Goal: Complete application form

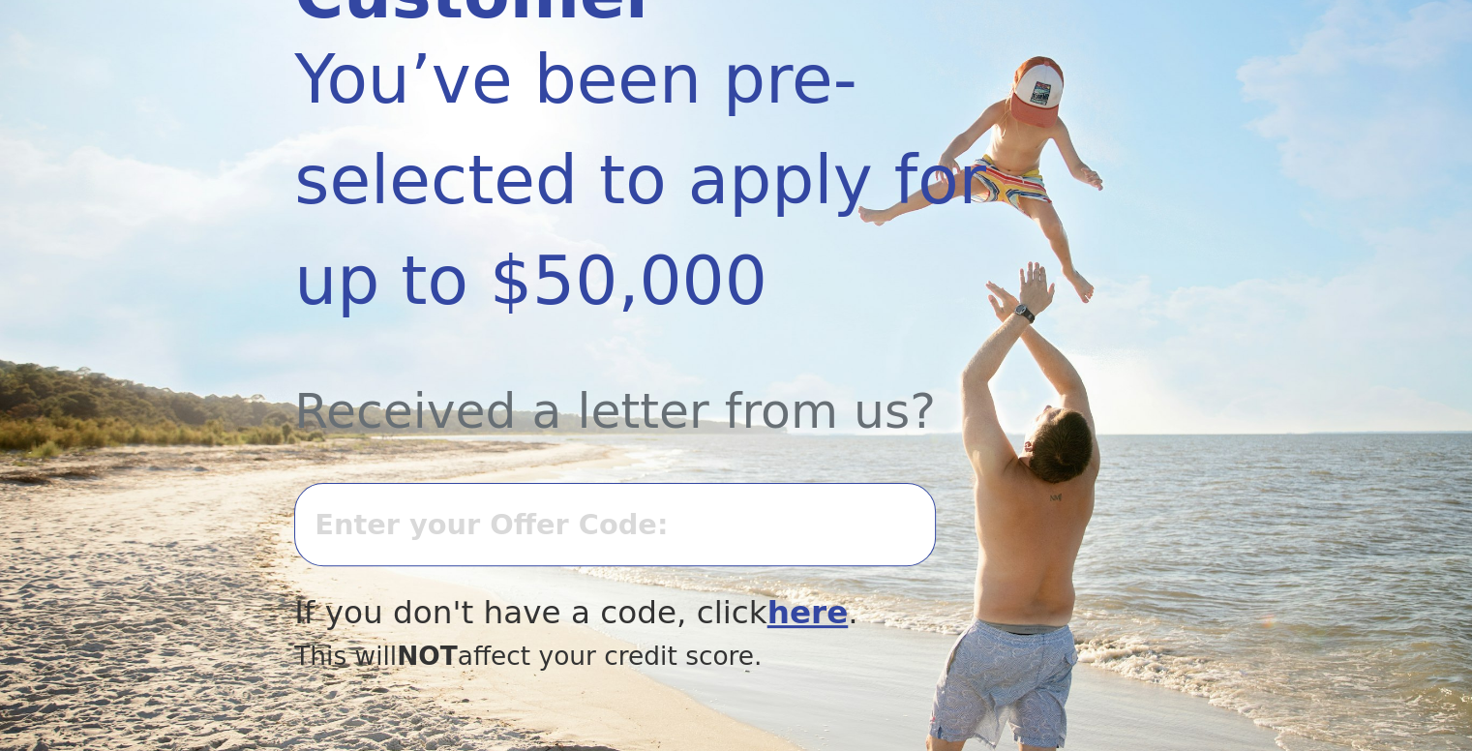
scroll to position [484, 0]
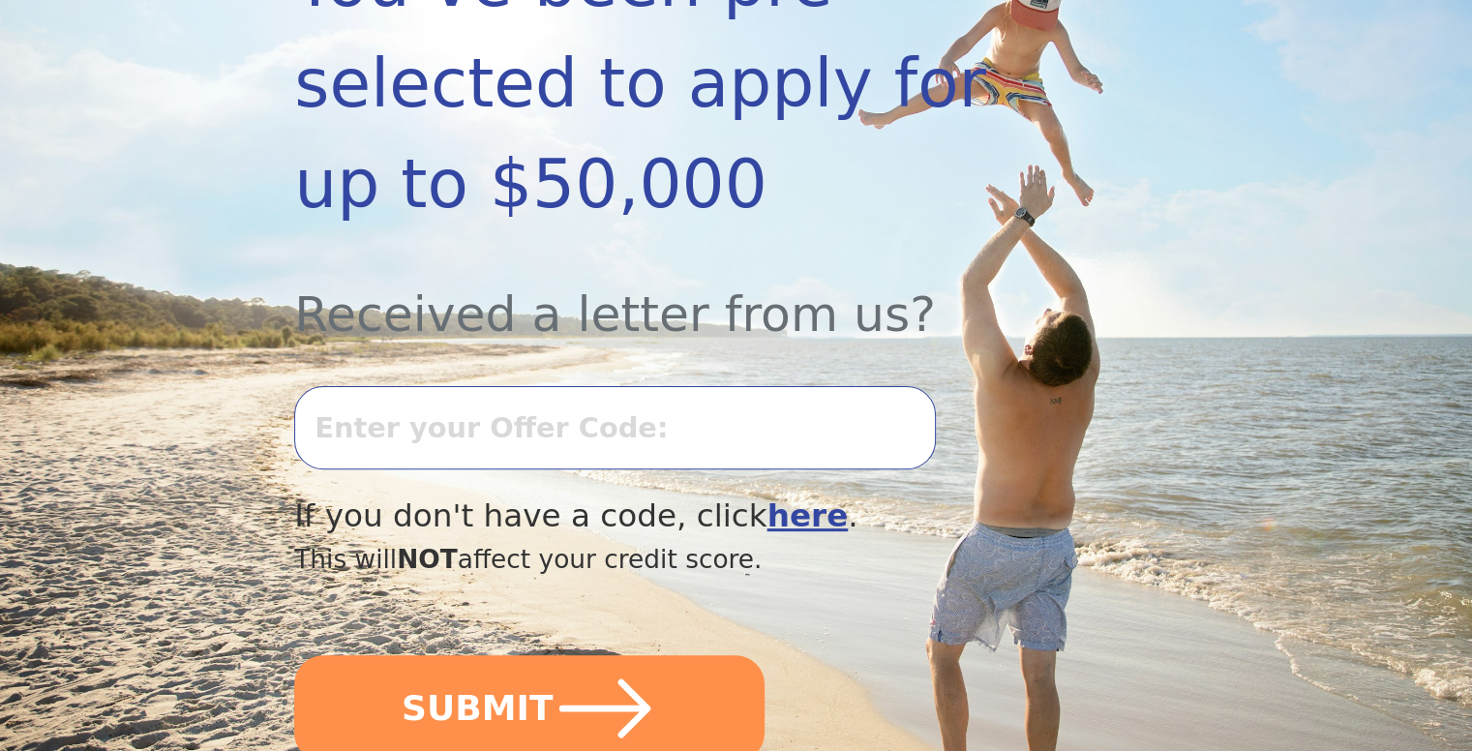
click at [767, 497] on b "here" at bounding box center [807, 515] width 81 height 37
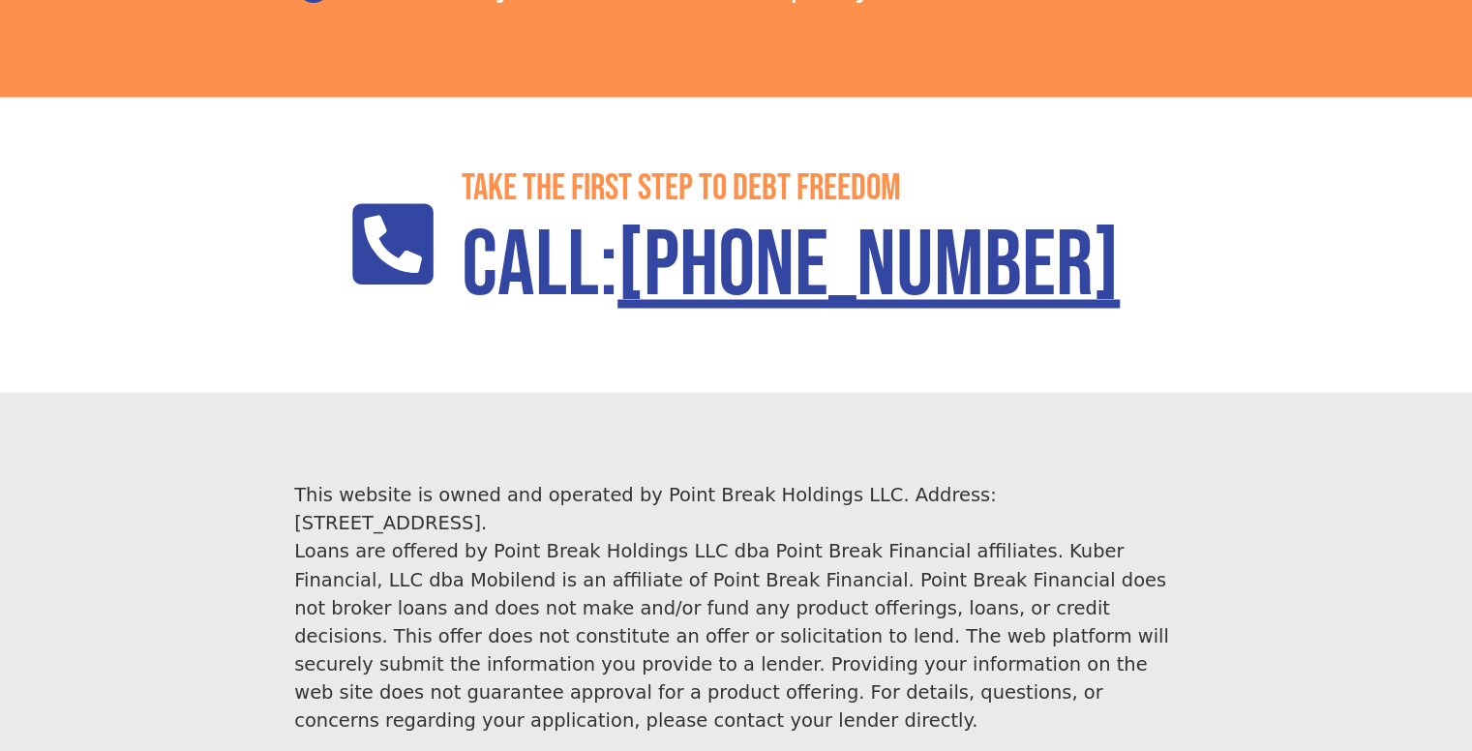
scroll to position [3305, 0]
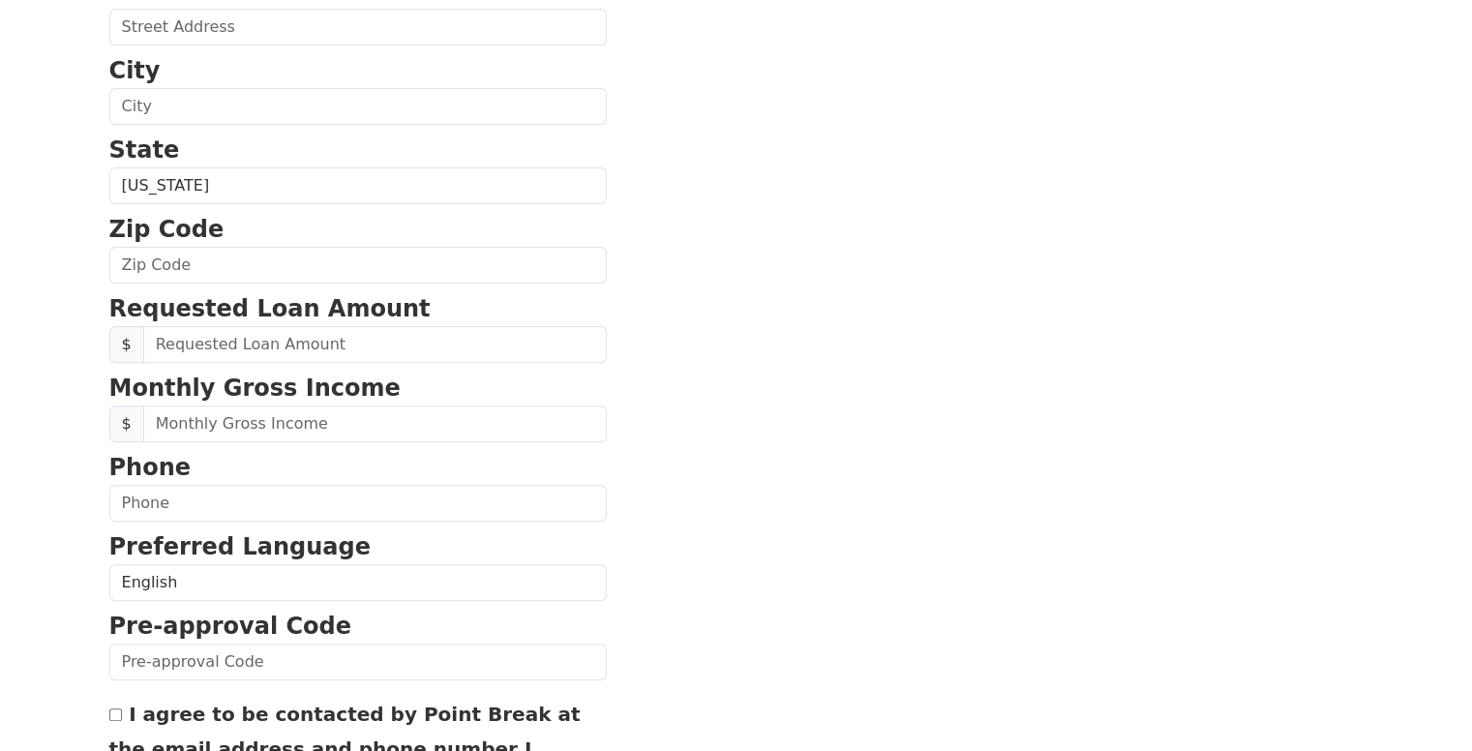
scroll to position [774, 0]
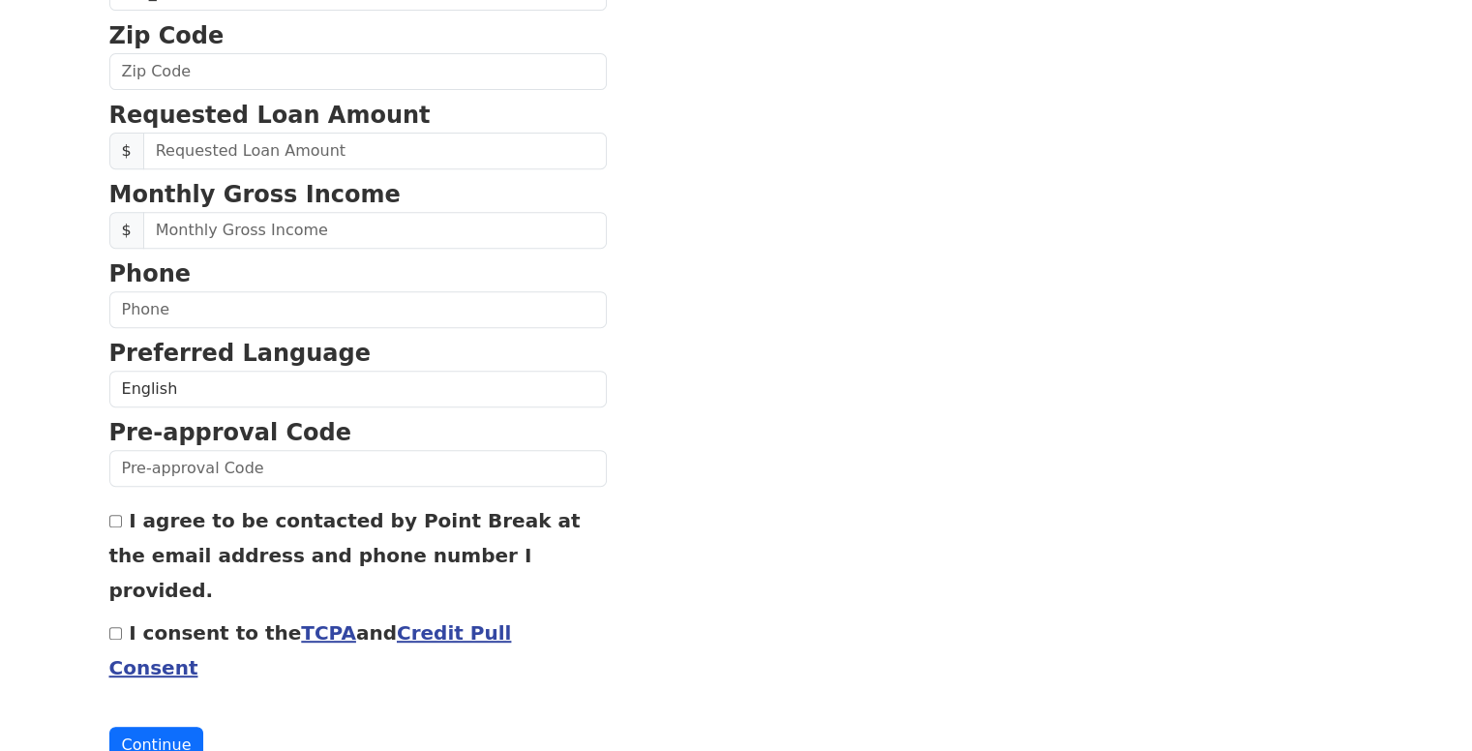
click at [500, 621] on link "Credit Pull Consent" at bounding box center [310, 650] width 403 height 58
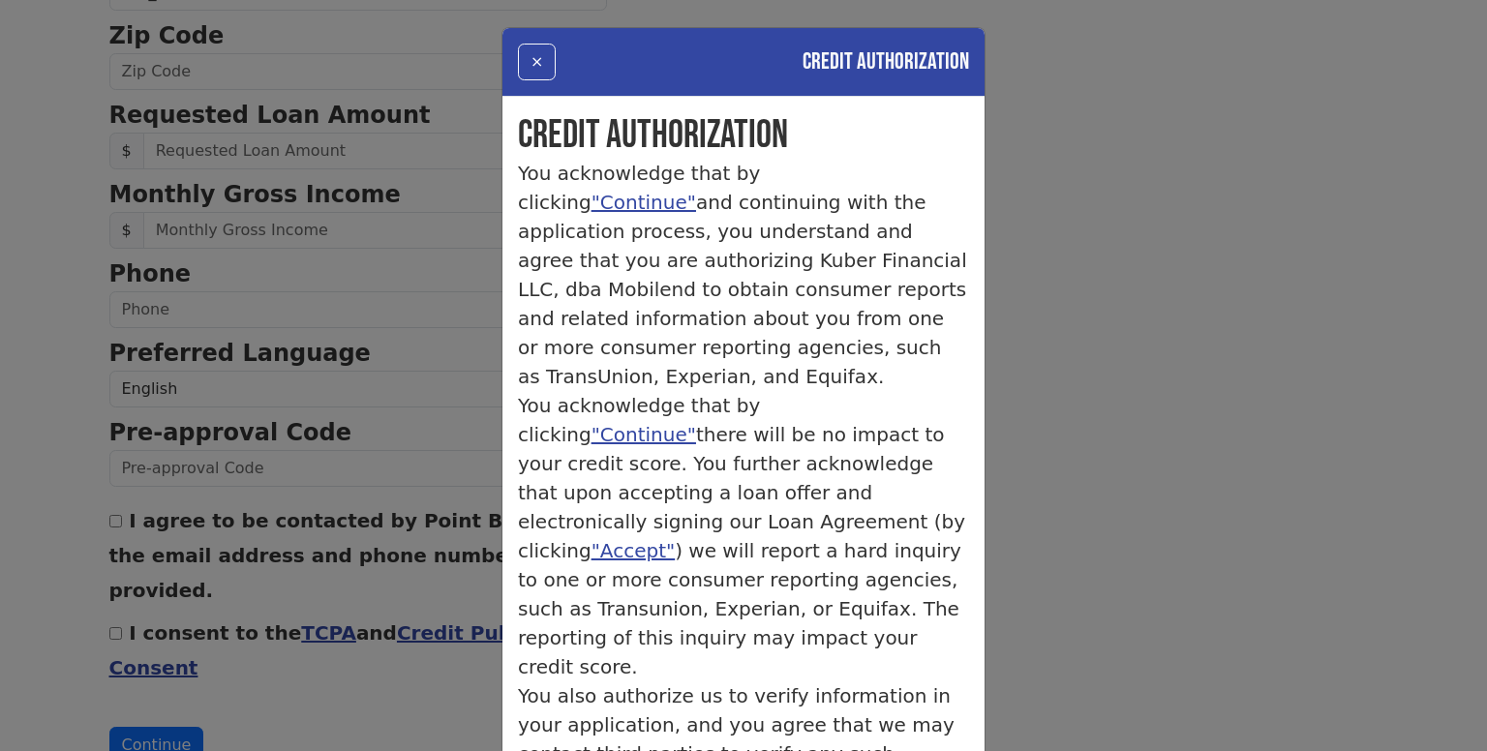
click at [1030, 293] on div "× Credit Authorization Credit Authorization You acknowledge that by clicking "C…" at bounding box center [743, 375] width 1487 height 751
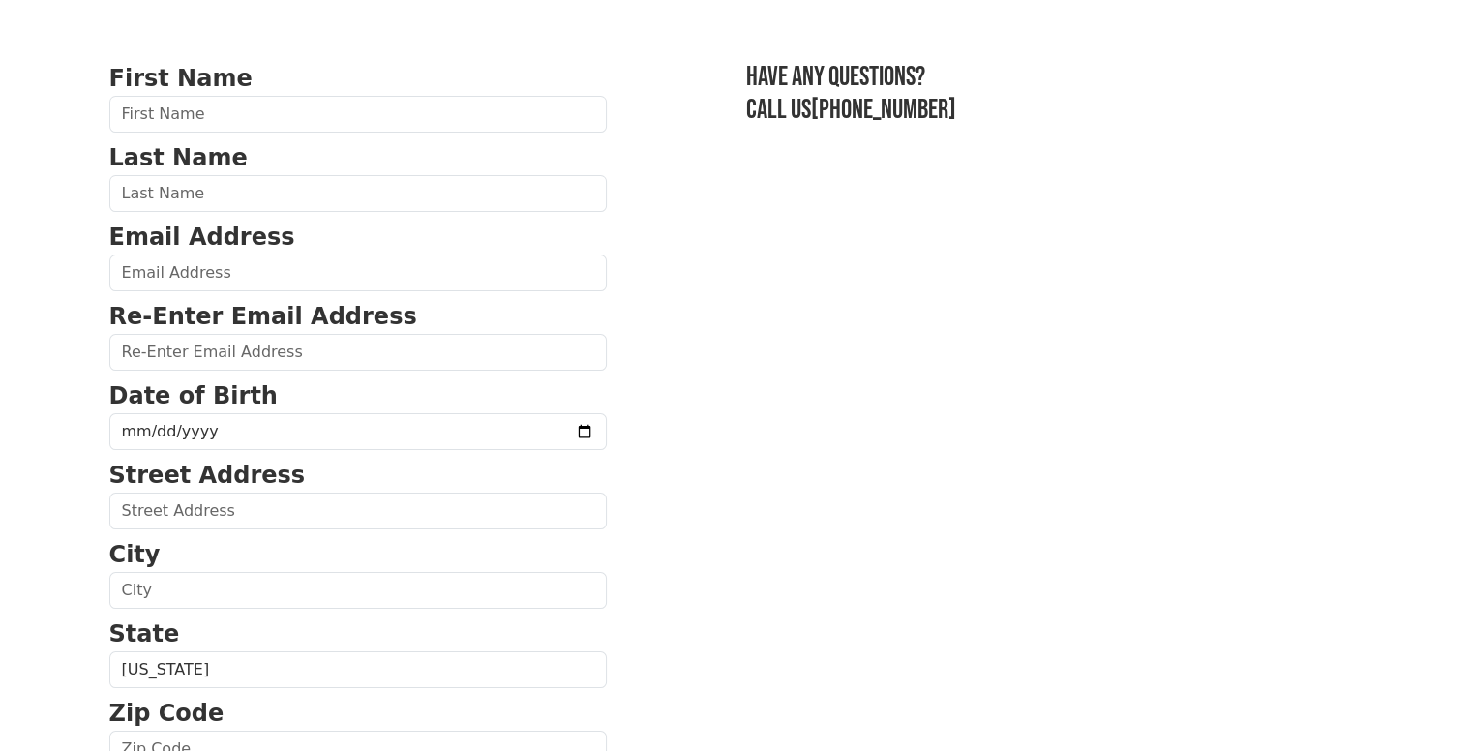
scroll to position [0, 0]
